Goal: Information Seeking & Learning: Check status

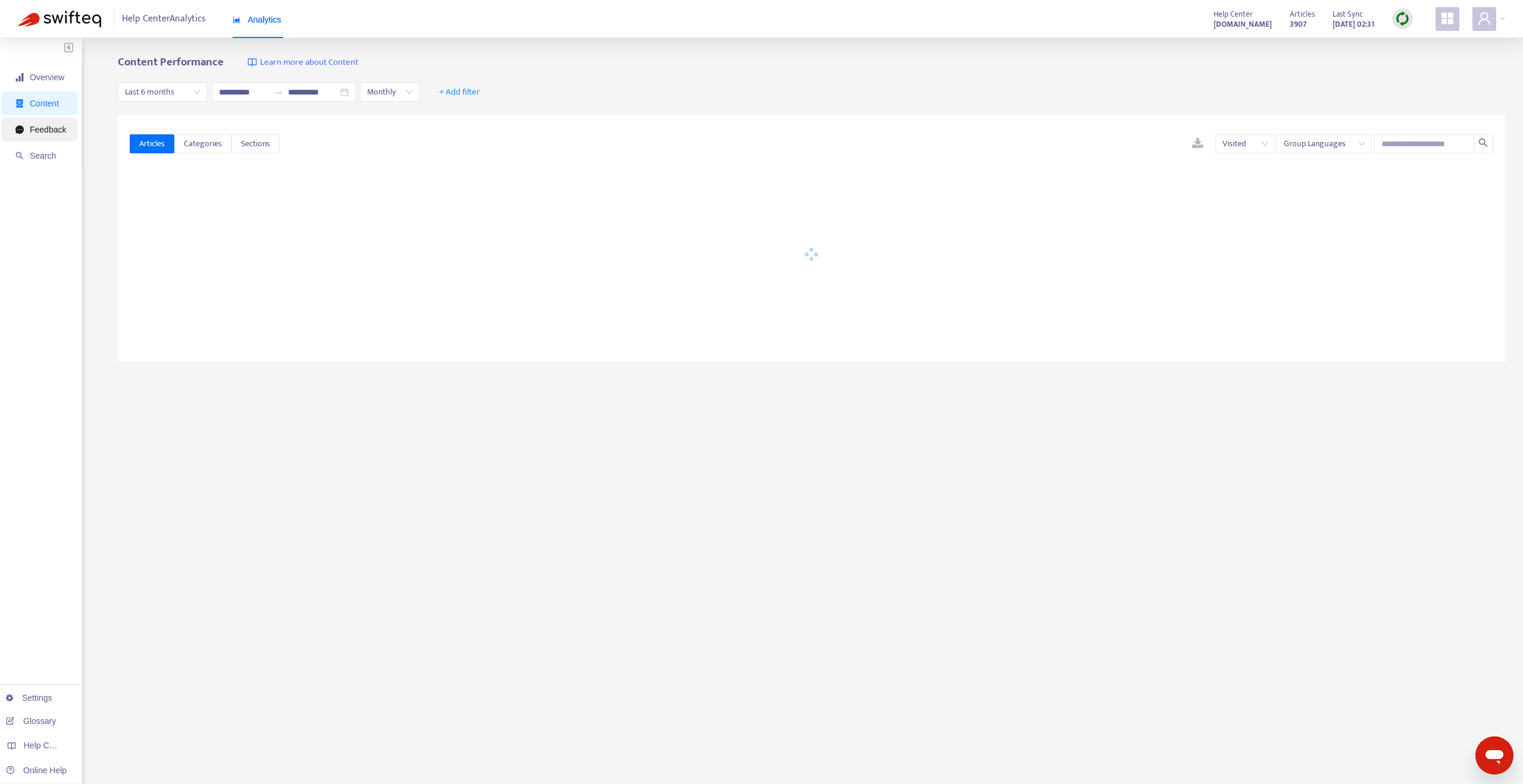
click at [54, 129] on span "Feedback" at bounding box center [48, 130] width 37 height 10
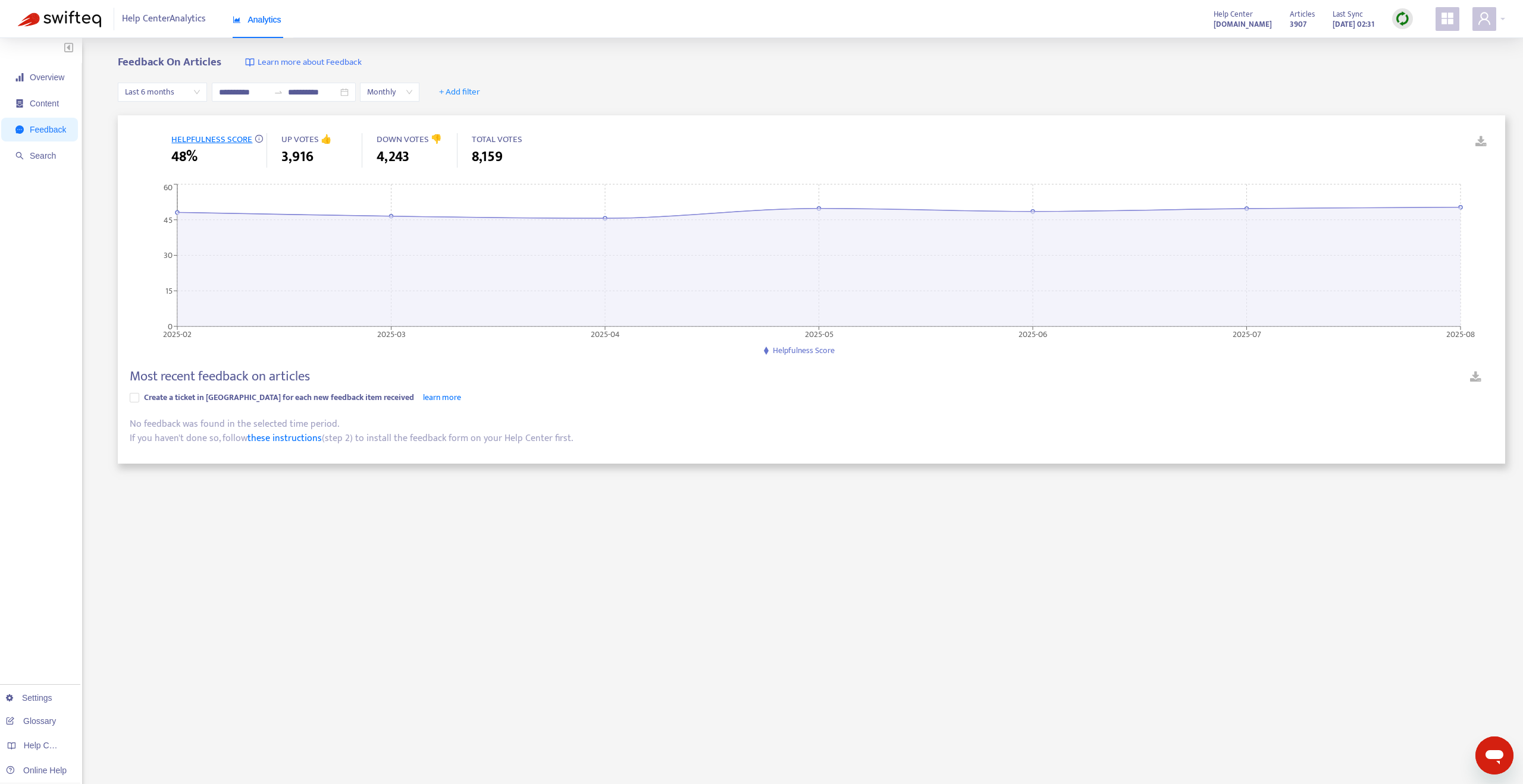
click at [167, 93] on span "Last 6 months" at bounding box center [162, 92] width 75 height 18
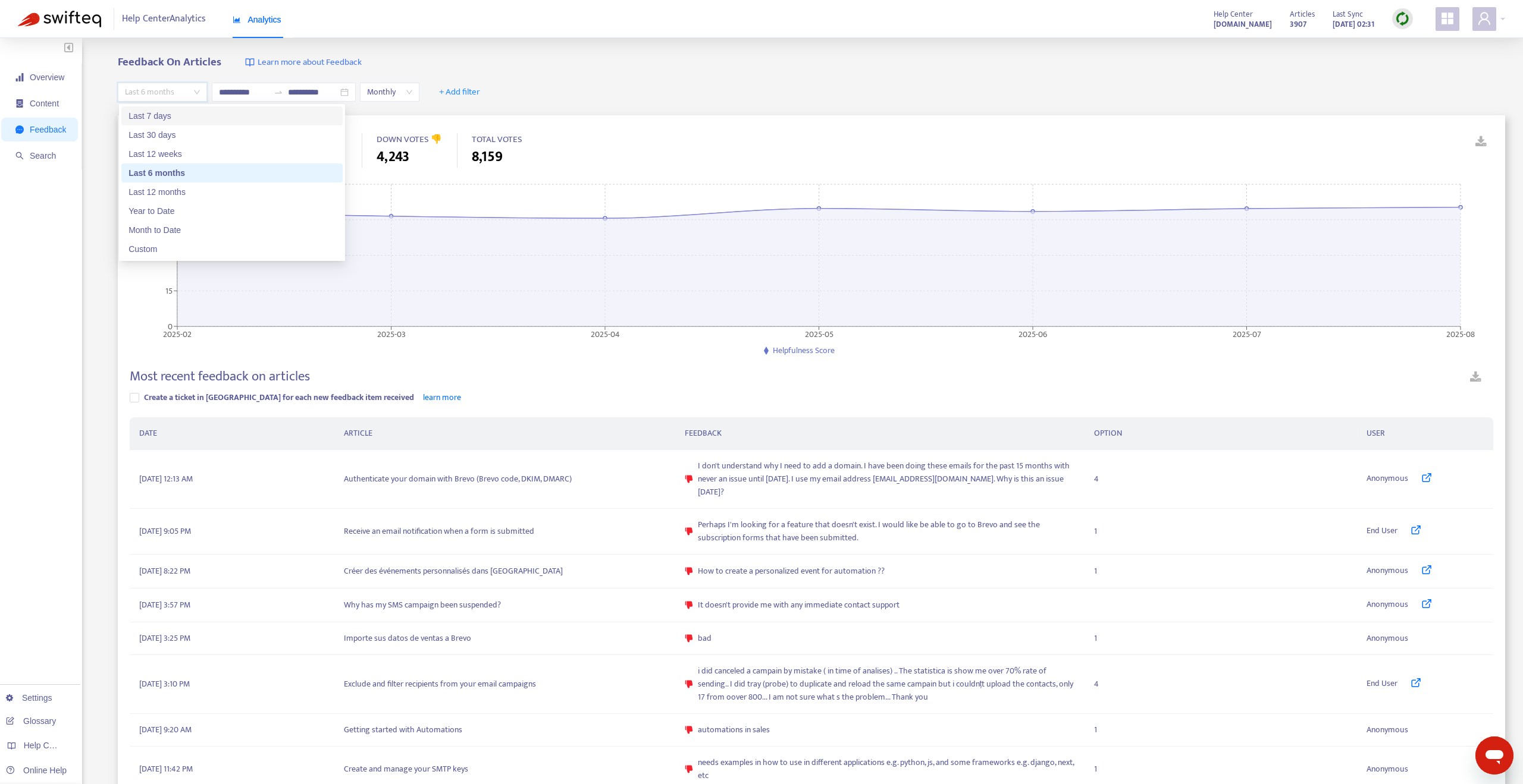
click at [177, 121] on div "Last 7 days" at bounding box center [232, 116] width 207 height 13
type input "**********"
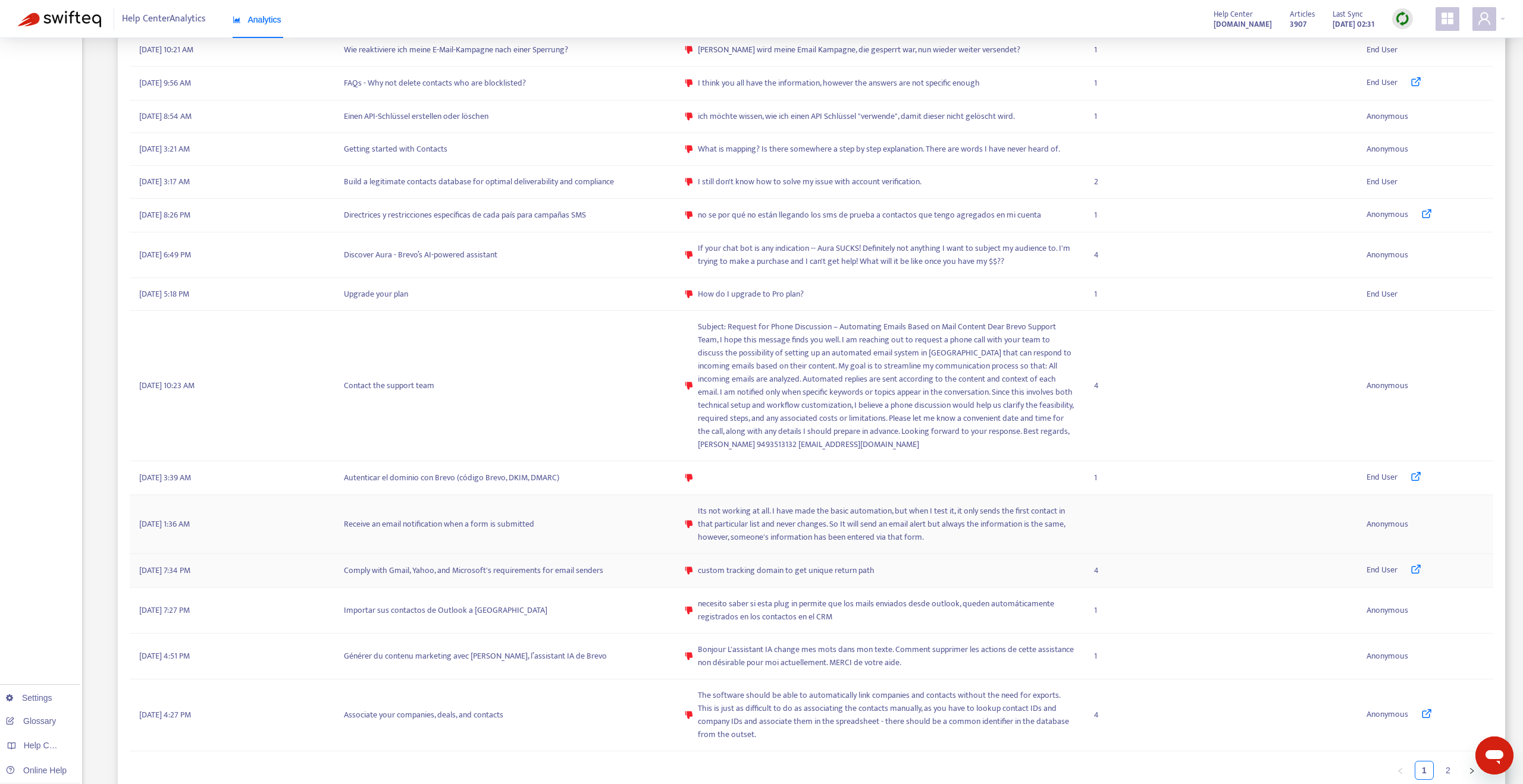
scroll to position [439, 0]
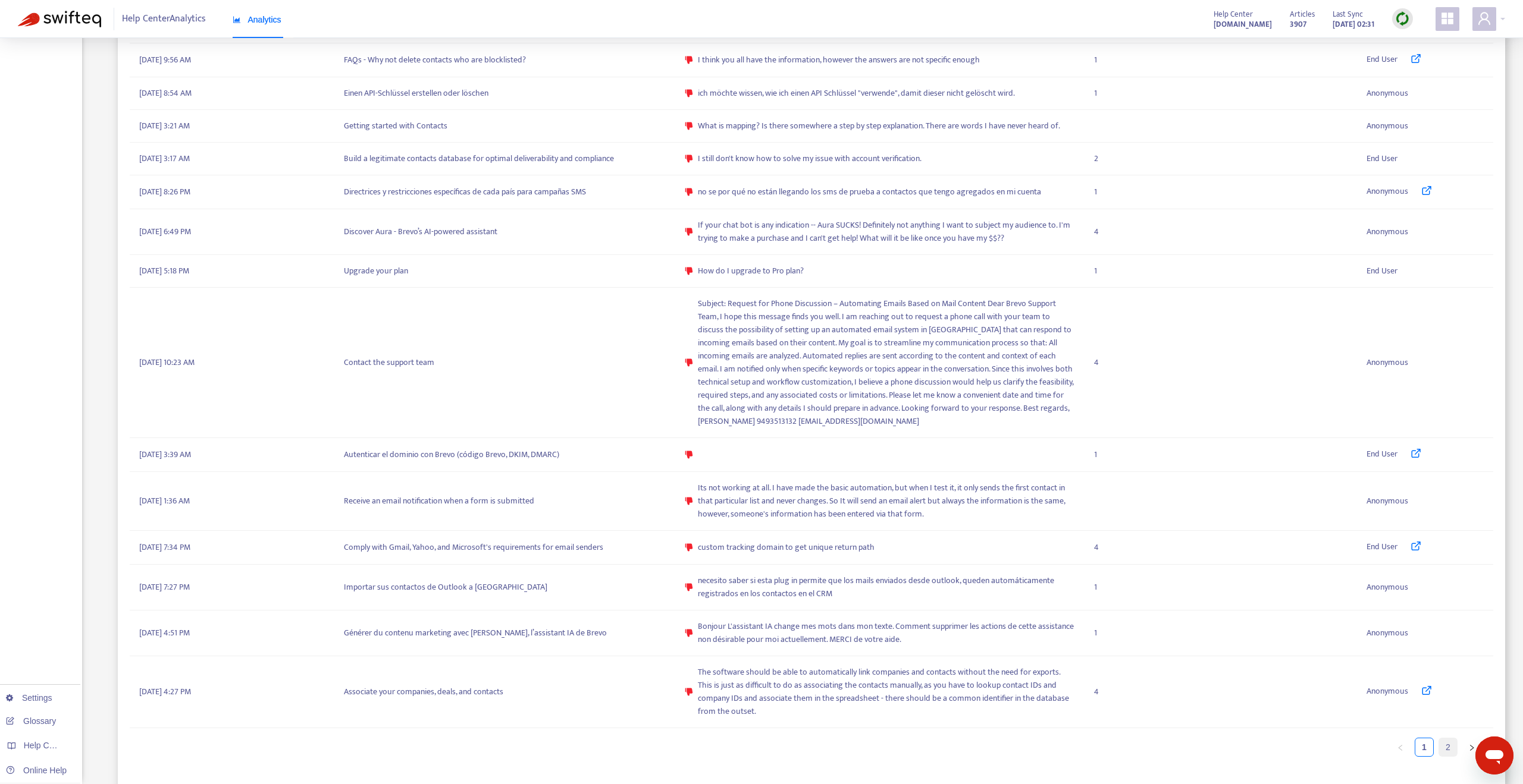
click at [856, 398] on link "2" at bounding box center [1447, 747] width 18 height 18
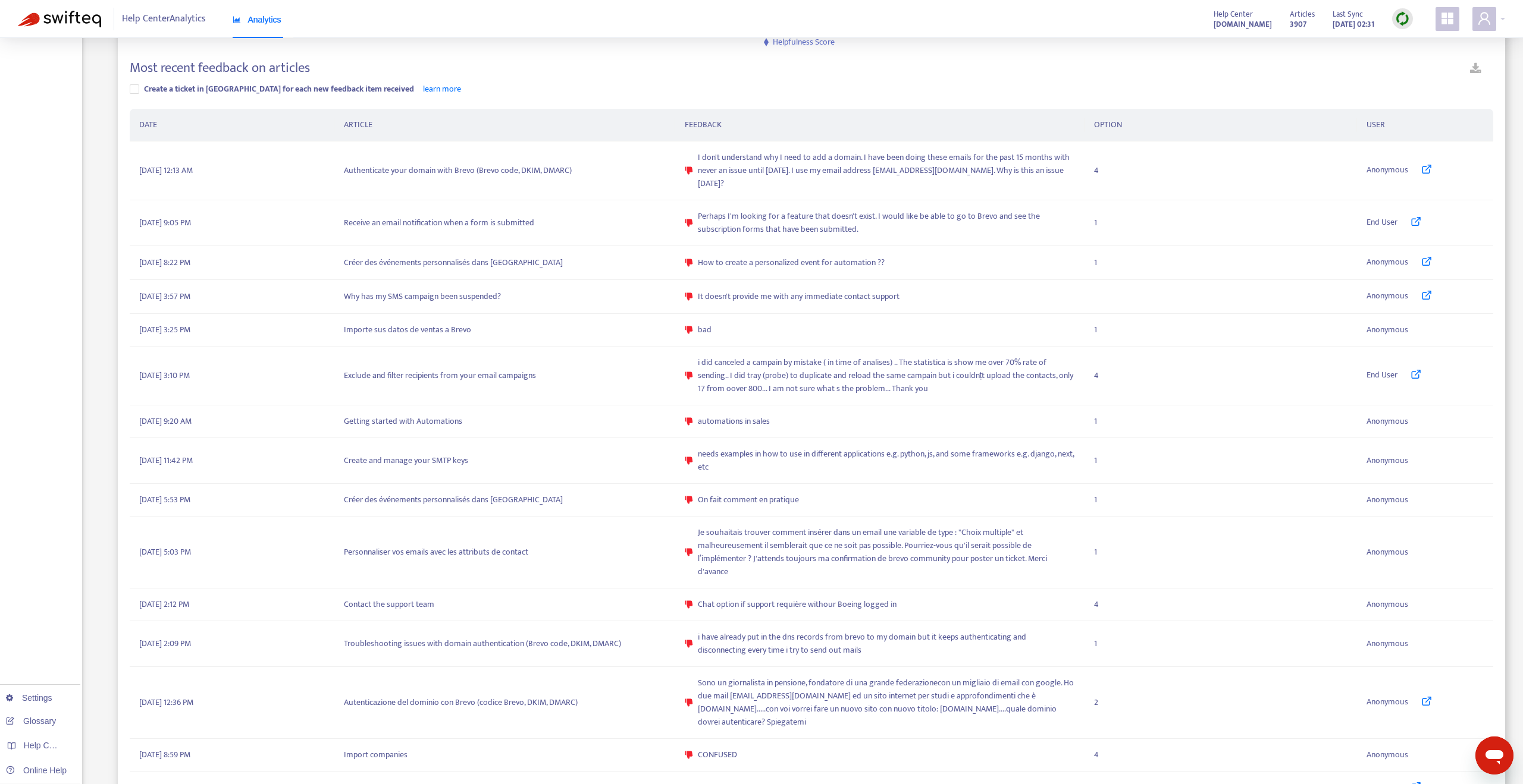
scroll to position [373, 0]
